Goal: Book appointment/travel/reservation

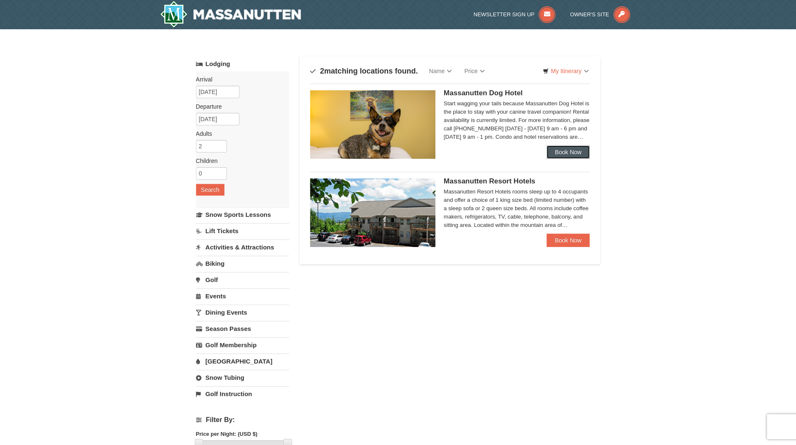
click at [562, 150] on link "Book Now" at bounding box center [567, 151] width 43 height 13
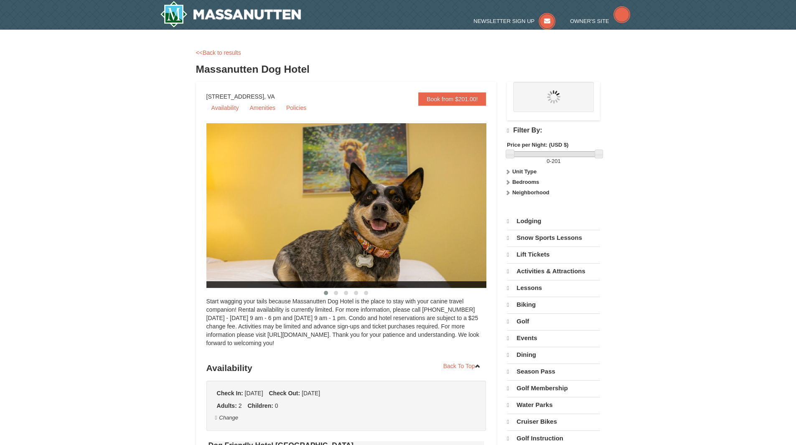
select select "10"
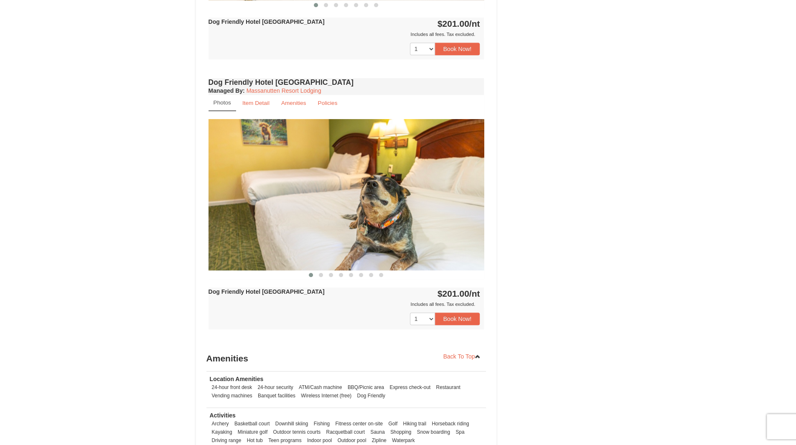
scroll to position [585, 0]
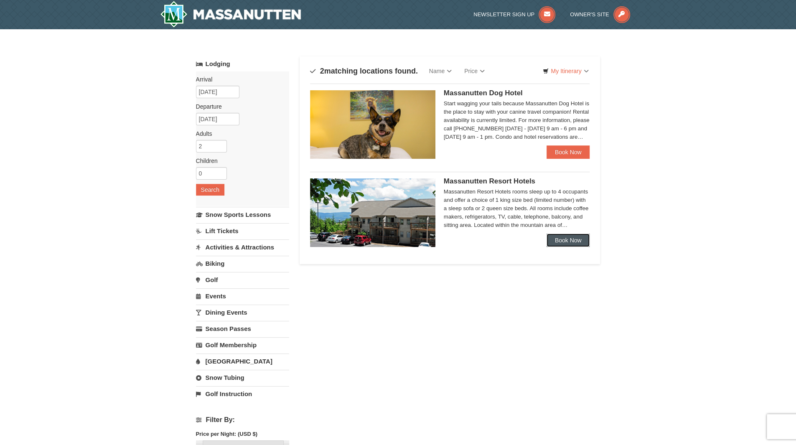
click at [573, 243] on link "Book Now" at bounding box center [567, 239] width 43 height 13
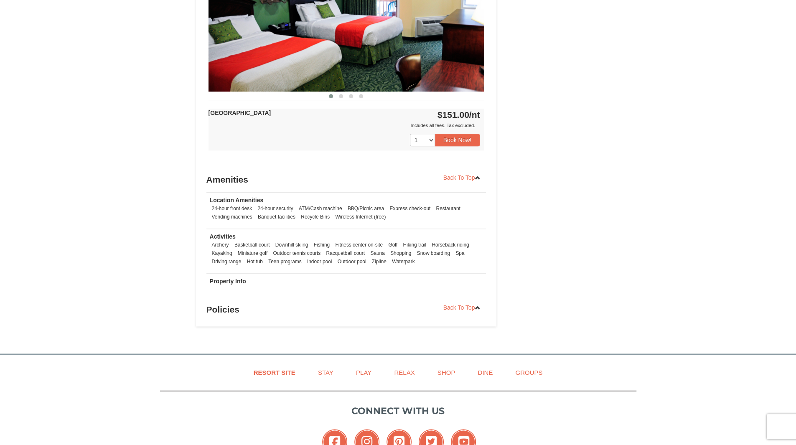
scroll to position [752, 0]
